Goal: Task Accomplishment & Management: Use online tool/utility

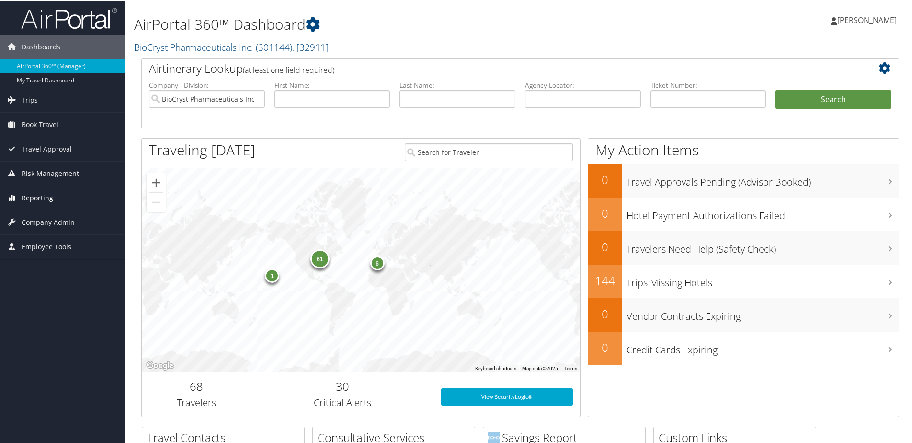
click at [40, 195] on span "Reporting" at bounding box center [38, 197] width 32 height 24
click at [40, 219] on link "Unused Tickets" at bounding box center [62, 216] width 125 height 14
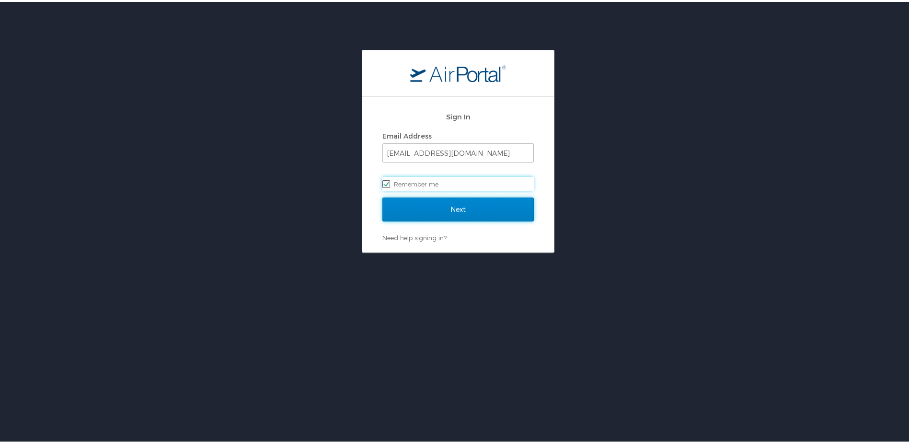
click at [486, 208] on input "Next" at bounding box center [457, 208] width 151 height 24
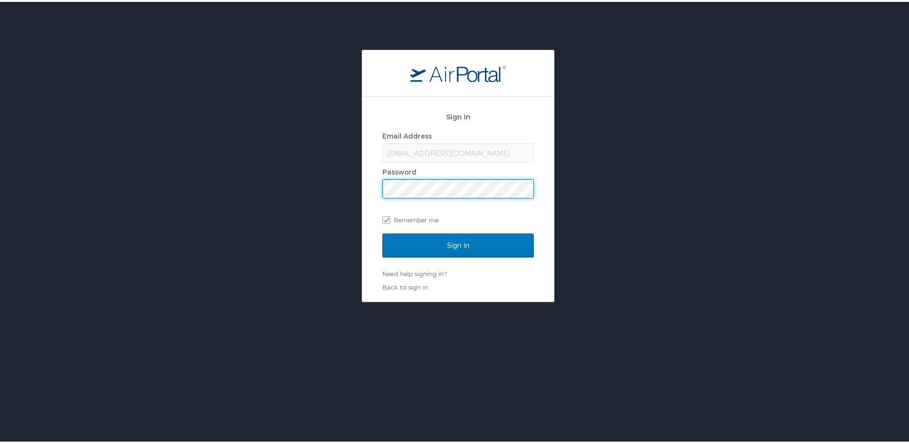
click at [652, 174] on div "Sign In Email Address skerr@biocryst.com Password Remember me Sign In Need help…" at bounding box center [458, 174] width 916 height 252
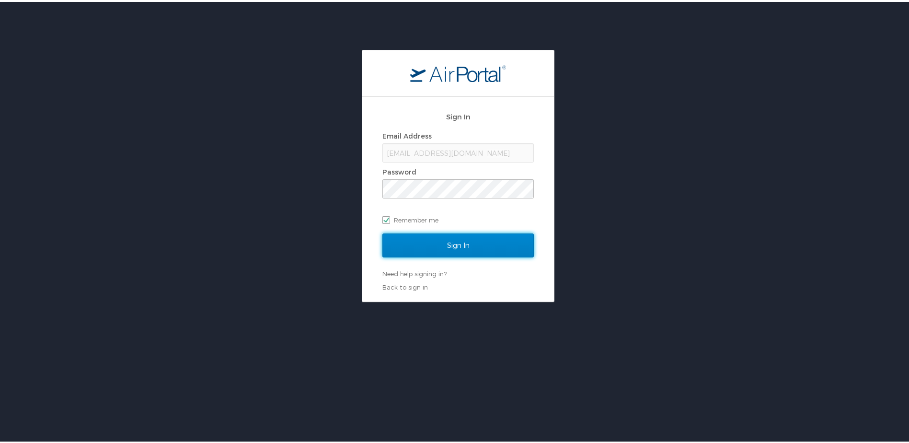
click at [440, 246] on input "Sign In" at bounding box center [457, 243] width 151 height 24
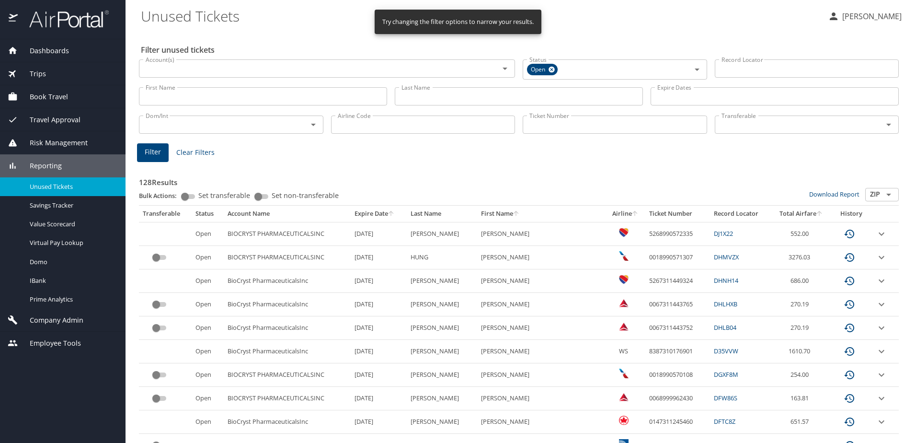
drag, startPoint x: 565, startPoint y: 184, endPoint x: 558, endPoint y: 182, distance: 6.5
click at [561, 183] on h3 "128 Results" at bounding box center [519, 179] width 760 height 17
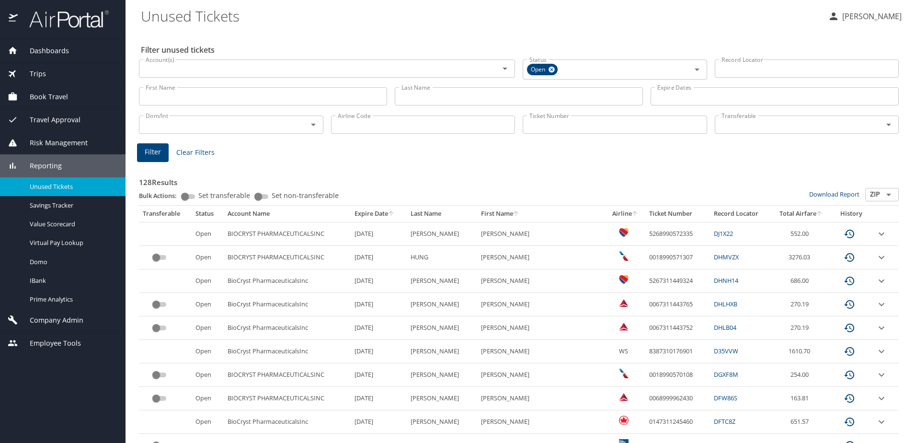
click at [437, 127] on input "Airline Code" at bounding box center [423, 124] width 185 height 18
click at [309, 127] on icon "Open" at bounding box center [314, 125] width 12 height 12
click at [353, 126] on input "Airline Code" at bounding box center [423, 124] width 185 height 18
type input "UA"
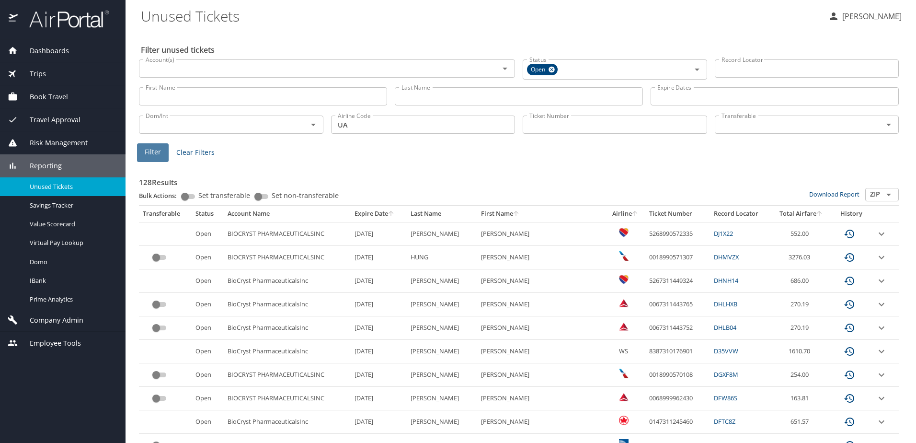
click at [162, 160] on button "Filter" at bounding box center [153, 152] width 32 height 19
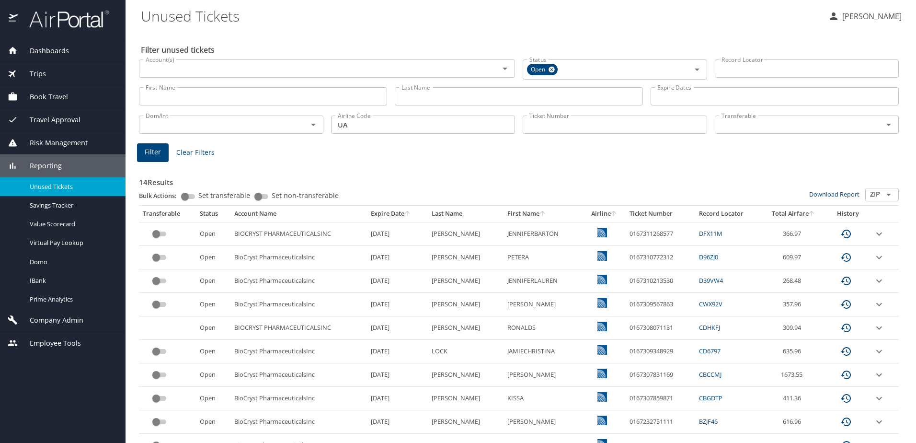
scroll to position [48, 0]
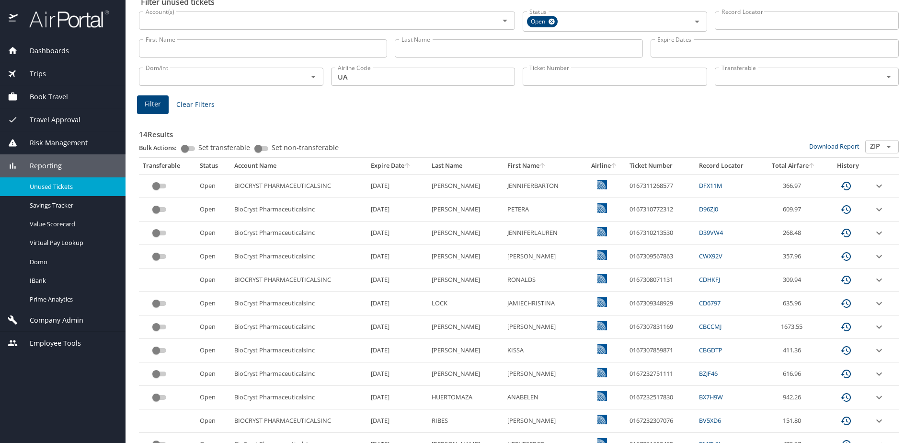
click at [407, 168] on icon "sort" at bounding box center [407, 164] width 5 height 5
